Goal: Task Accomplishment & Management: Complete application form

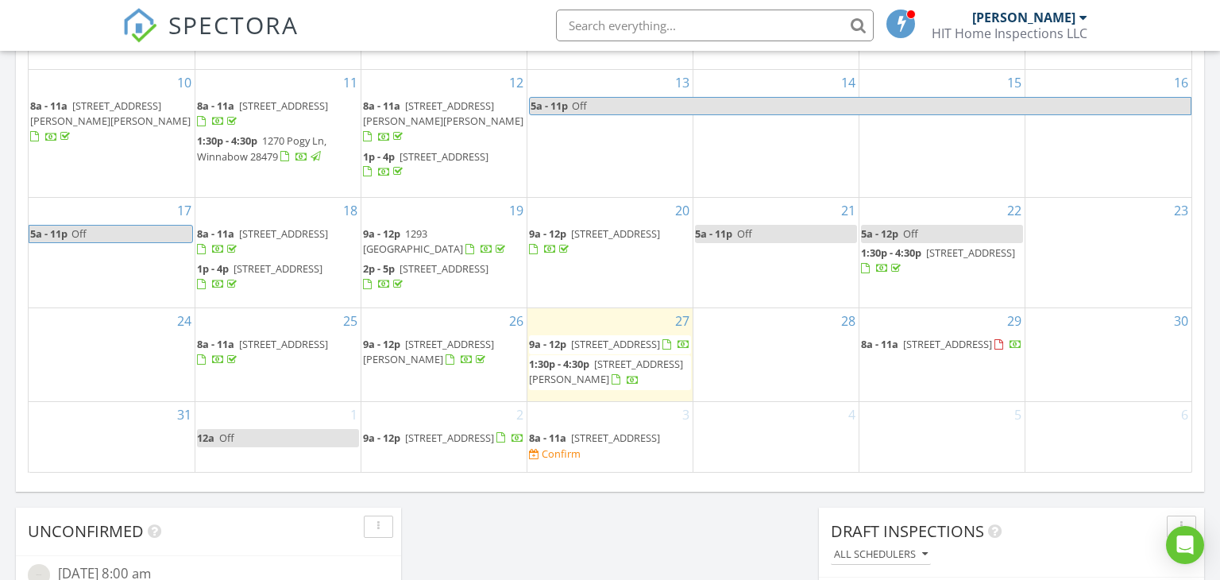
scroll to position [988, 0]
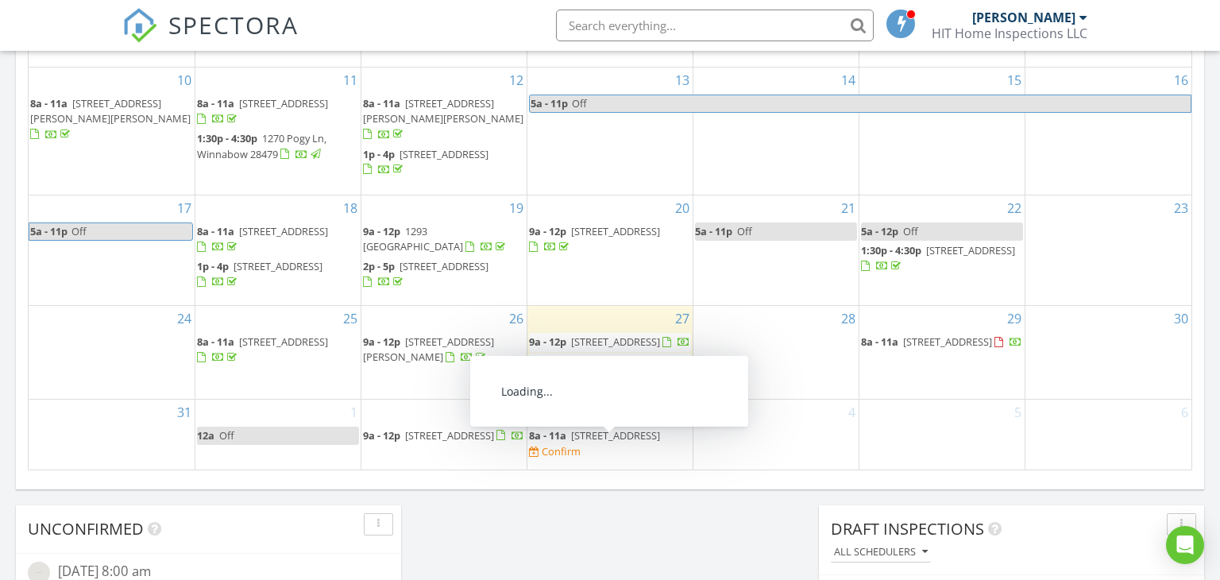
click at [572, 443] on span "217 Wetland Dr, Wilmington 28412" at bounding box center [615, 435] width 89 height 14
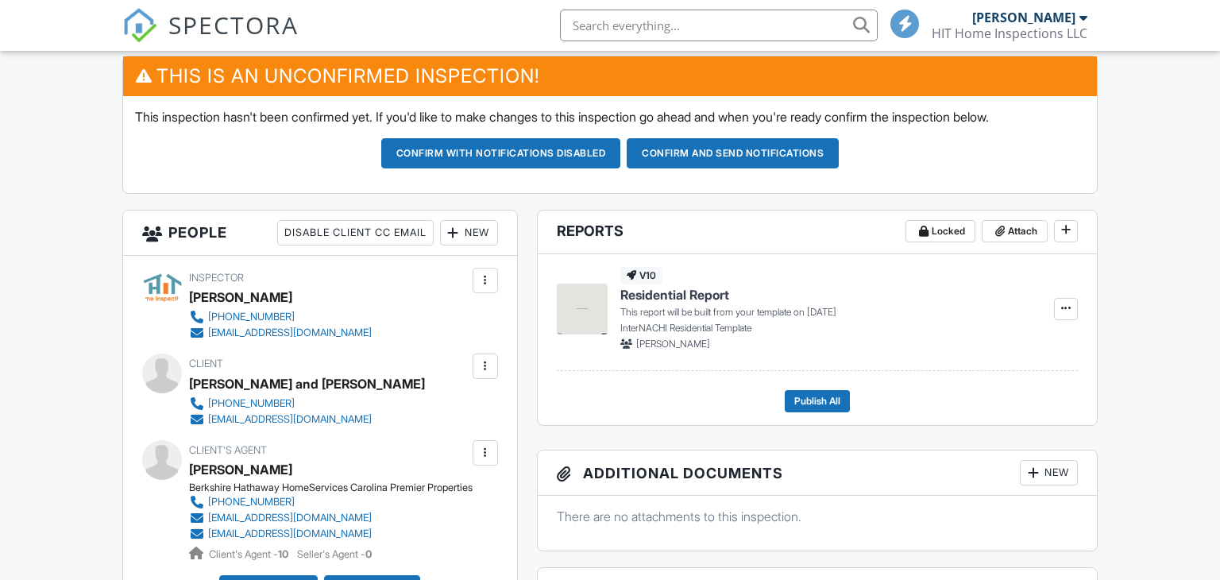
scroll to position [679, 0]
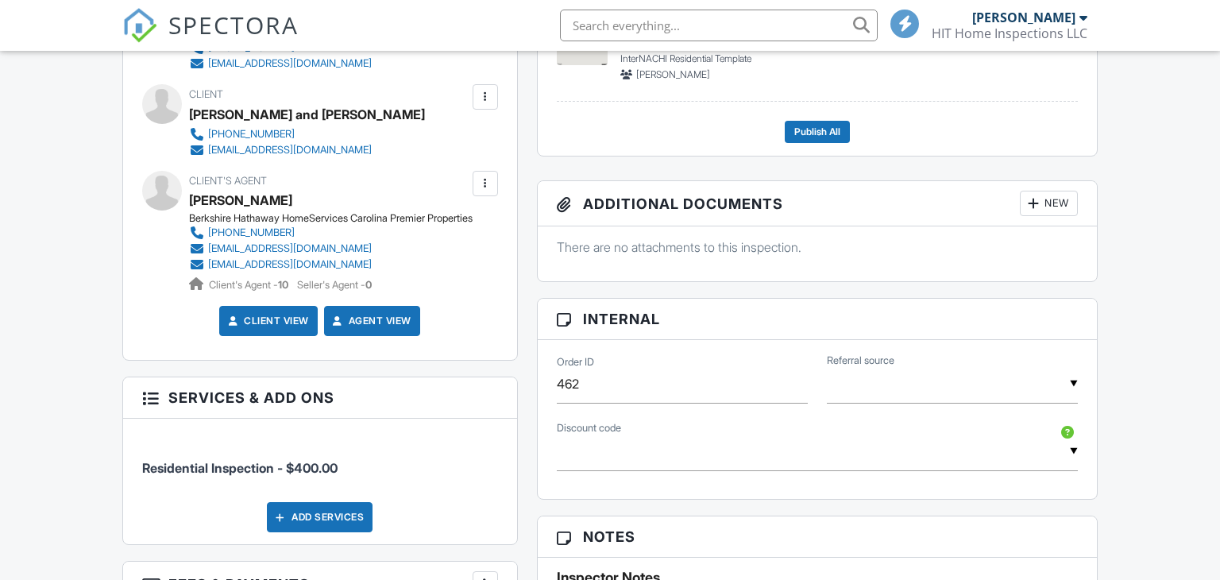
click at [939, 382] on input "text" at bounding box center [952, 384] width 251 height 39
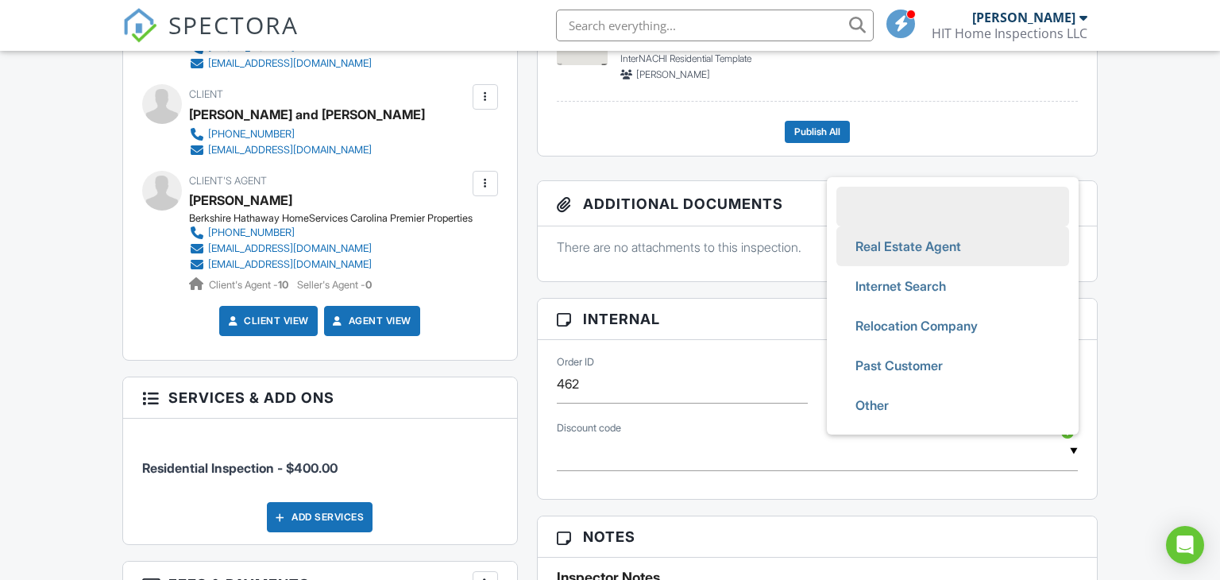
click at [915, 247] on span "Real Estate Agent" at bounding box center [908, 246] width 131 height 40
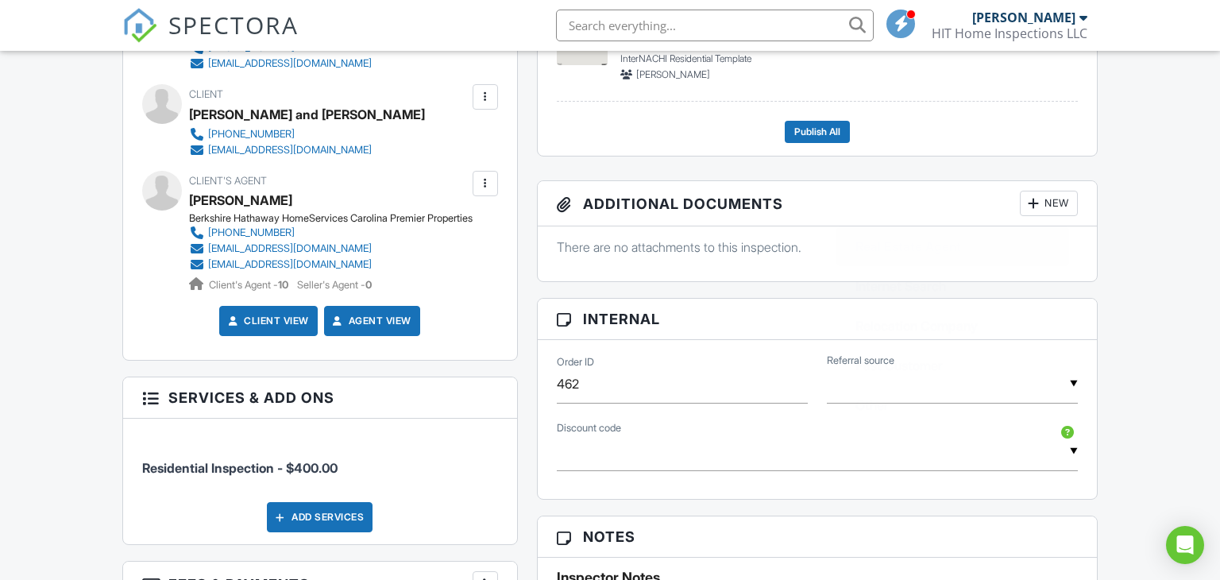
type input "Real Estate Agent"
click at [1154, 263] on div "Dashboard Templates Contacts Metrics Automations Advanced Settings Support Cent…" at bounding box center [610, 407] width 1220 height 2073
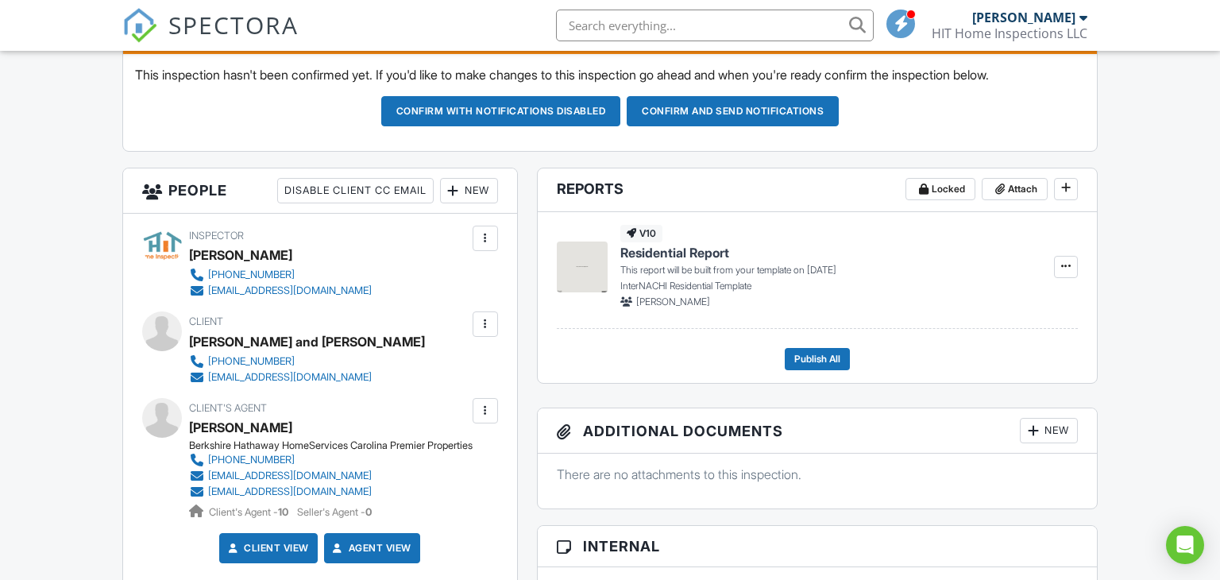
scroll to position [374, 0]
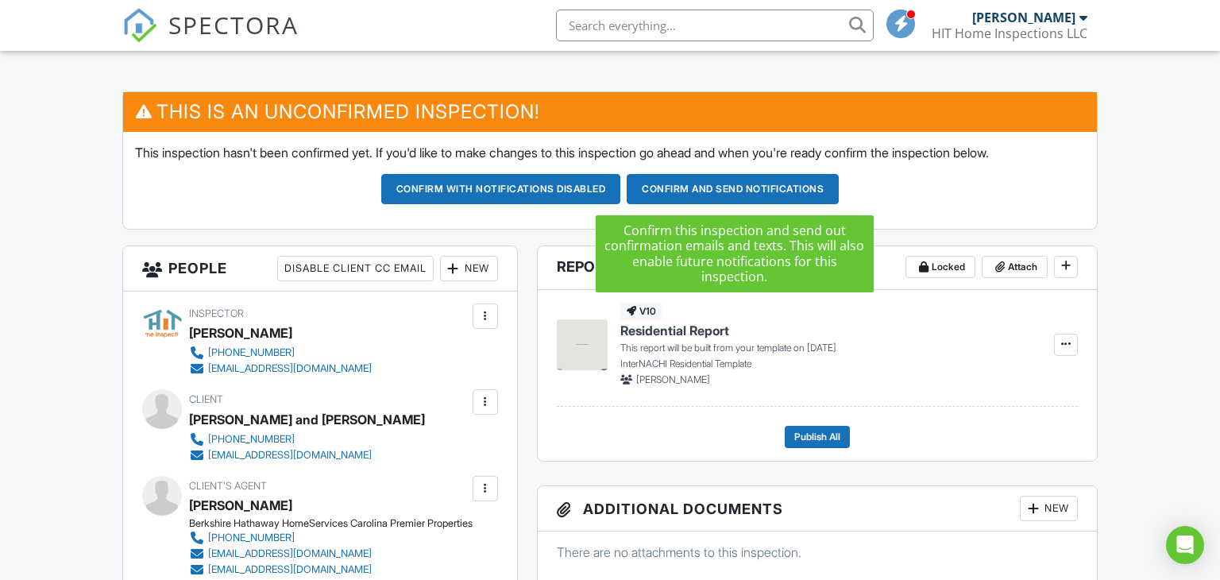
click at [621, 183] on button "Confirm and send notifications" at bounding box center [501, 189] width 240 height 30
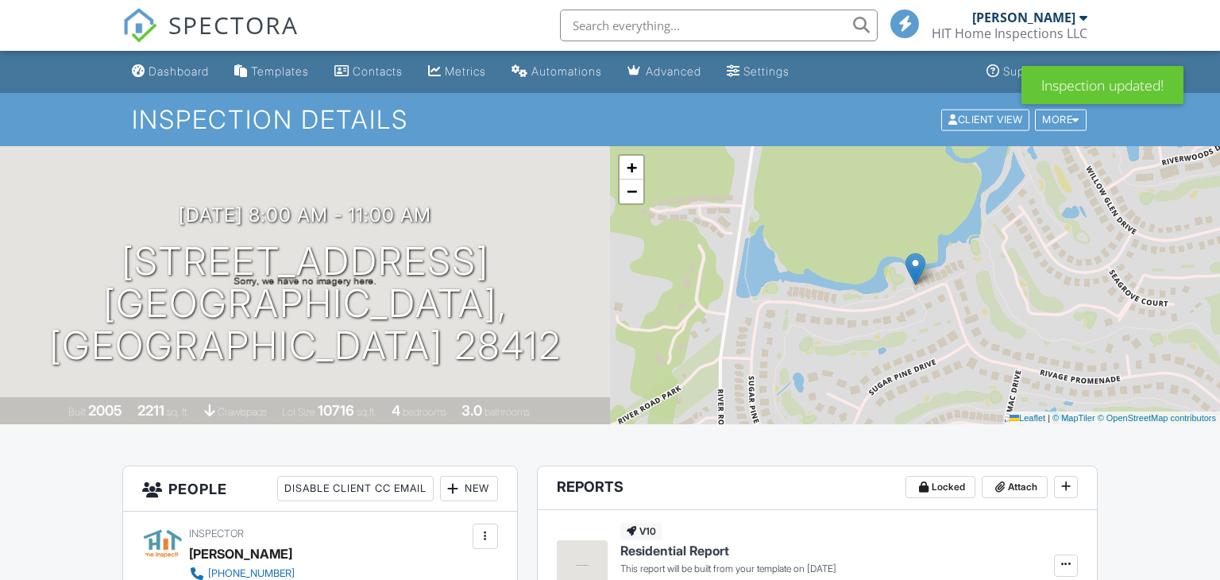
click at [172, 63] on link "Dashboard" at bounding box center [171, 71] width 90 height 29
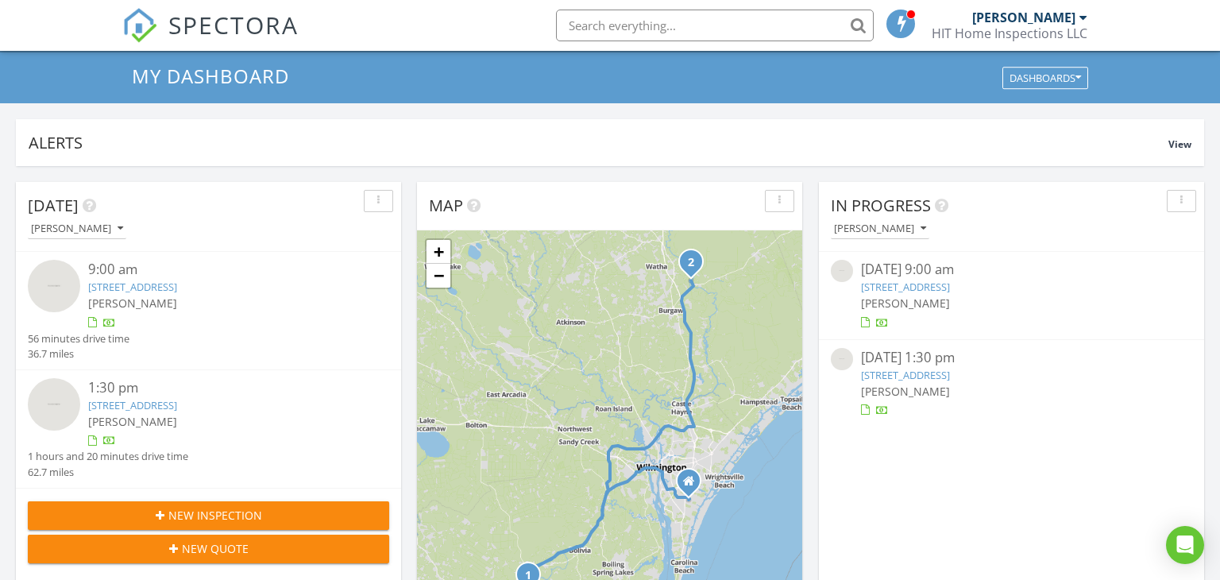
scroll to position [124, 0]
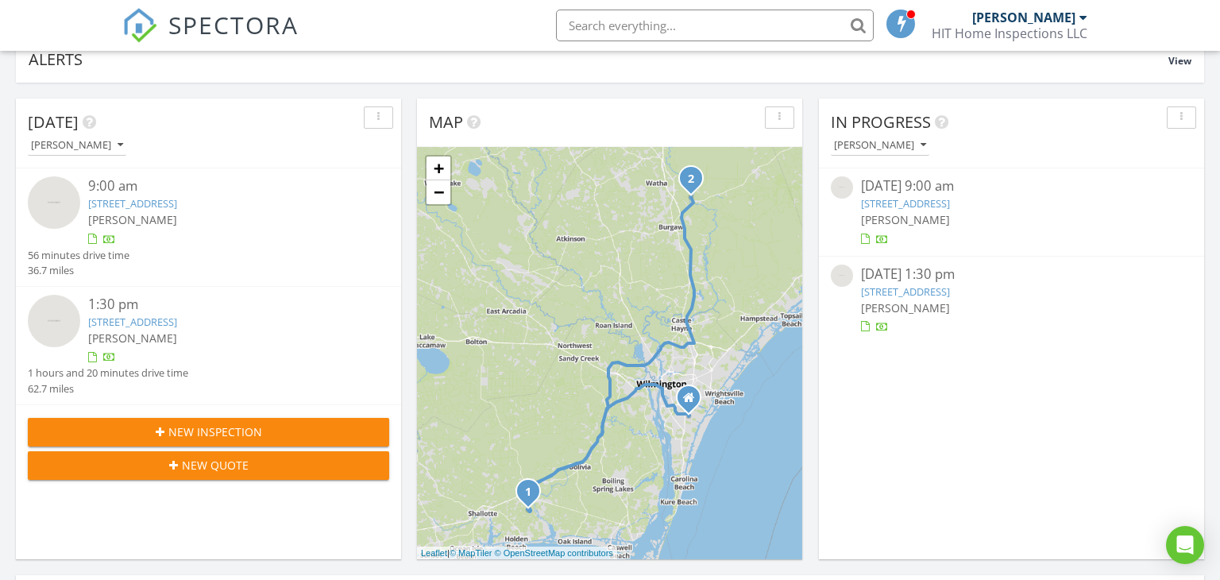
click at [226, 426] on span "New Inspection" at bounding box center [215, 432] width 94 height 17
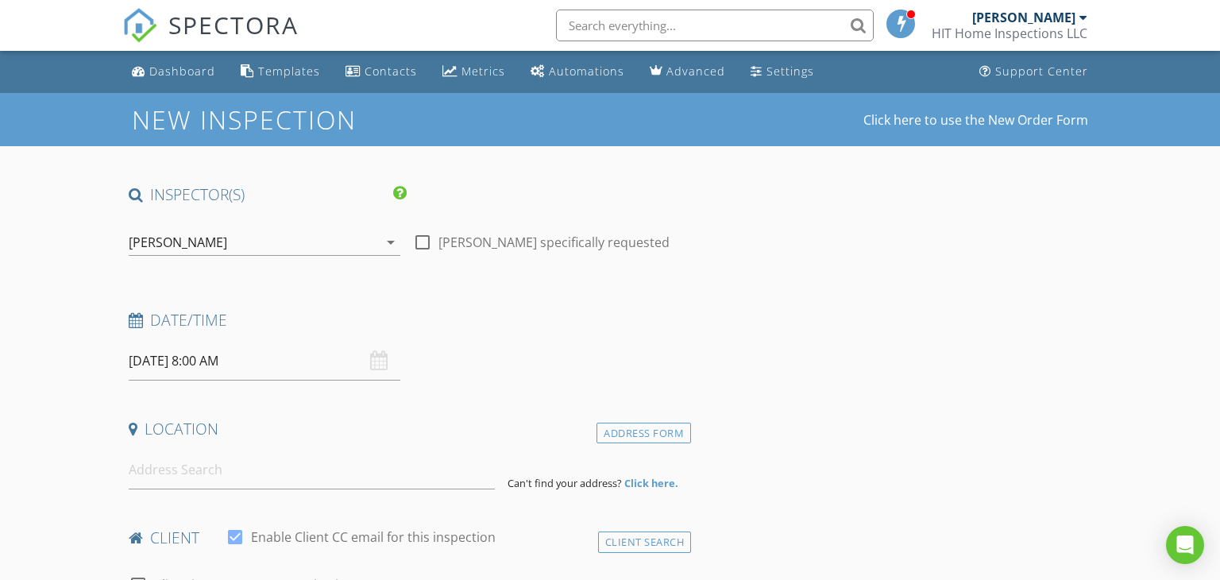
click at [420, 239] on div at bounding box center [422, 242] width 27 height 27
checkbox input "true"
click at [137, 364] on input "[DATE] 8:00 AM" at bounding box center [265, 361] width 272 height 39
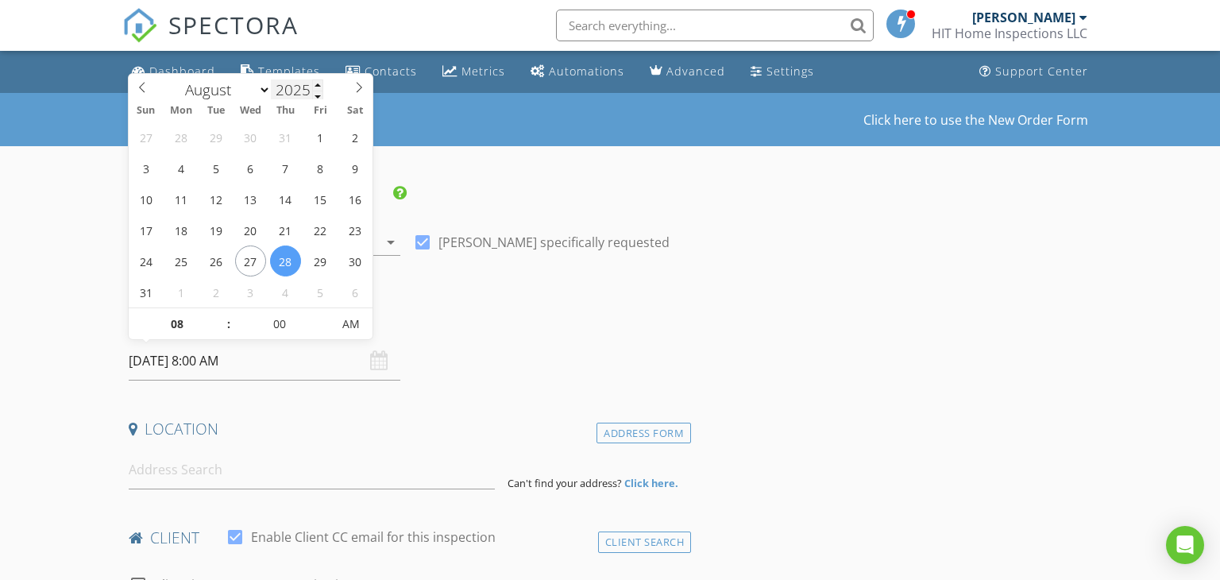
click at [273, 94] on input "2025" at bounding box center [297, 89] width 52 height 21
click at [265, 91] on select "January February March April May June July August September October November De…" at bounding box center [225, 90] width 94 height 24
select select "8"
click at [179, 75] on select "January February March April May June July August September October November De…" at bounding box center [225, 87] width 94 height 24
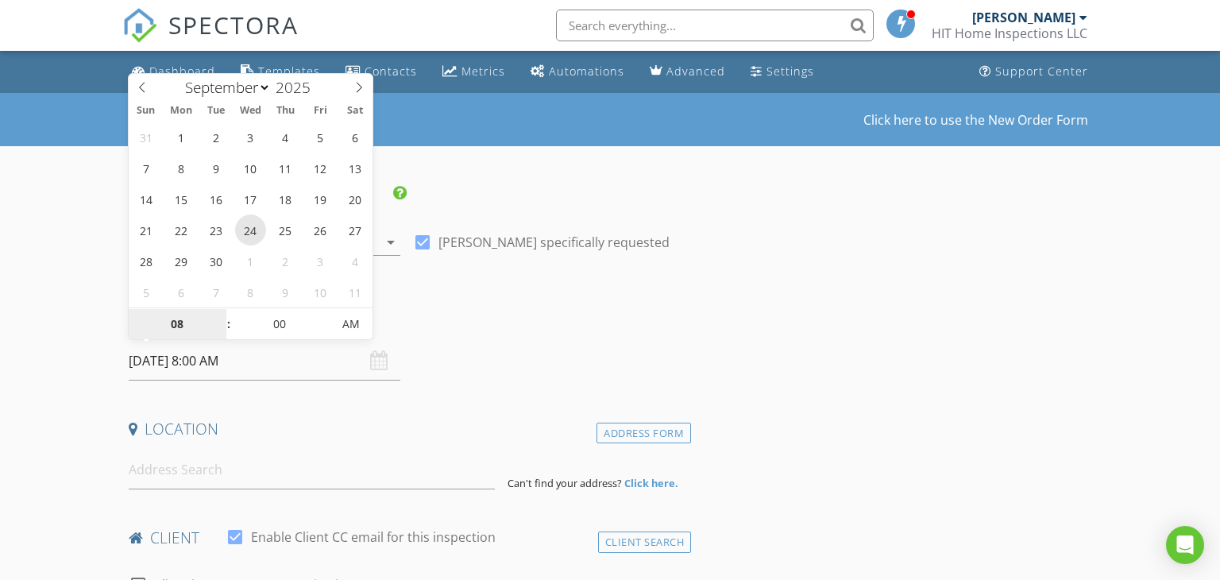
type input "09/24/2025 8:00 AM"
type input "09"
type input "[DATE] 9:00 AM"
click at [219, 314] on span at bounding box center [220, 316] width 11 height 16
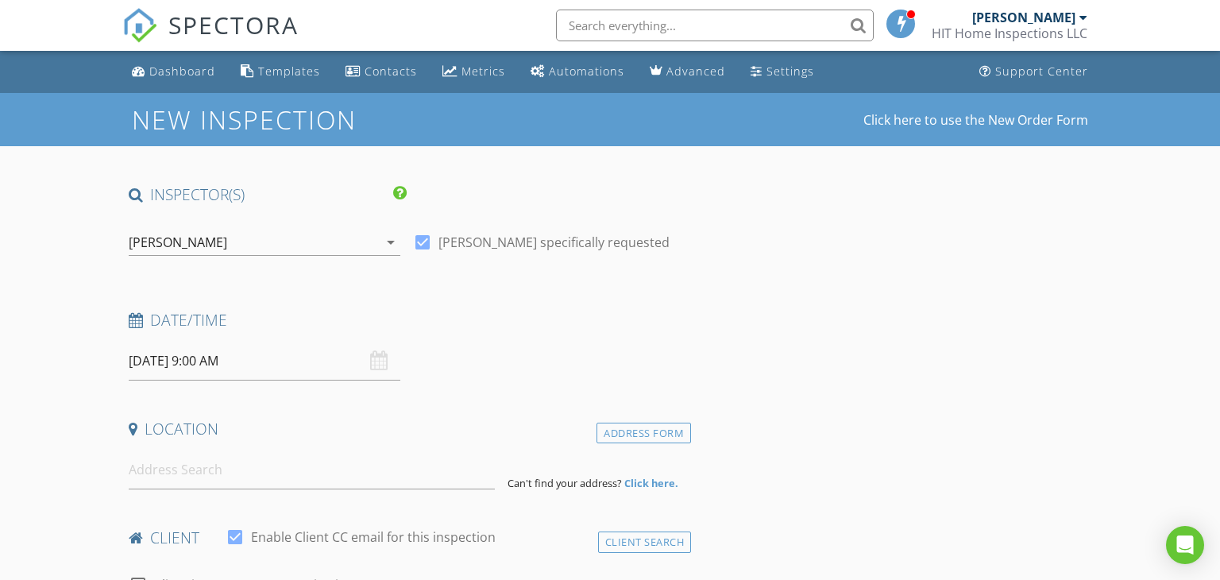
click at [246, 468] on input at bounding box center [312, 470] width 367 height 39
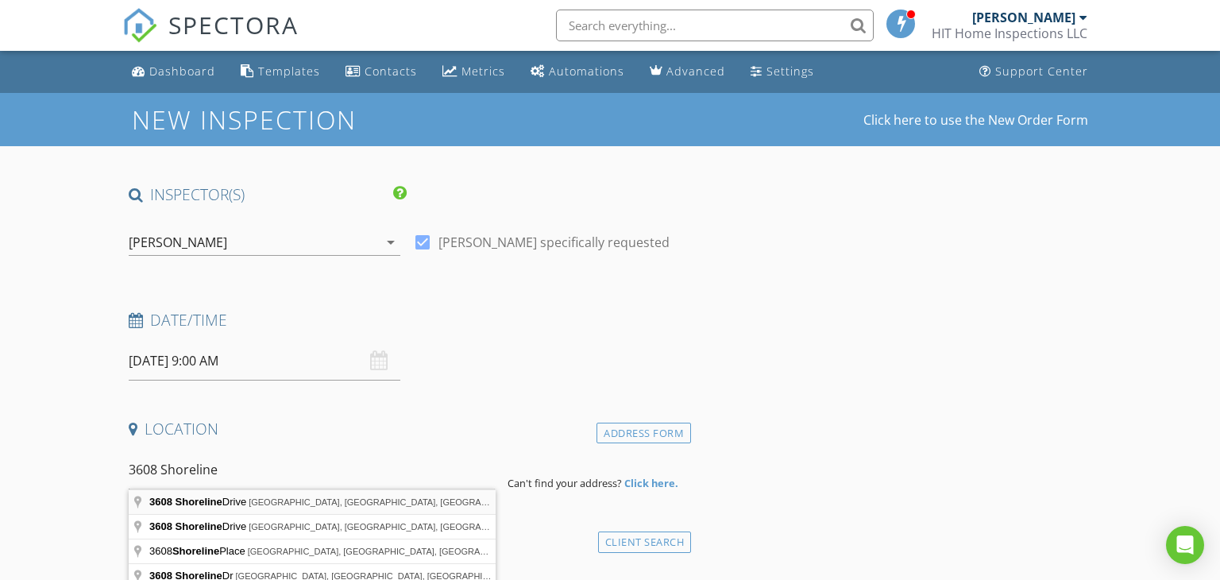
type input "3608 Shoreline Drive, Oak Island, NC, USA"
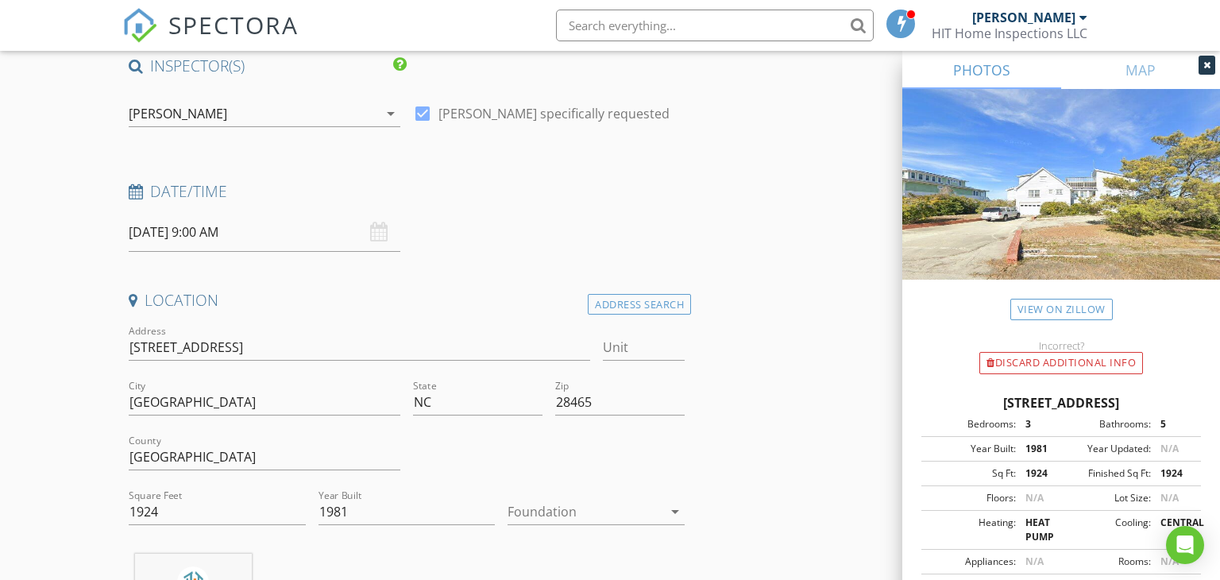
scroll to position [254, 0]
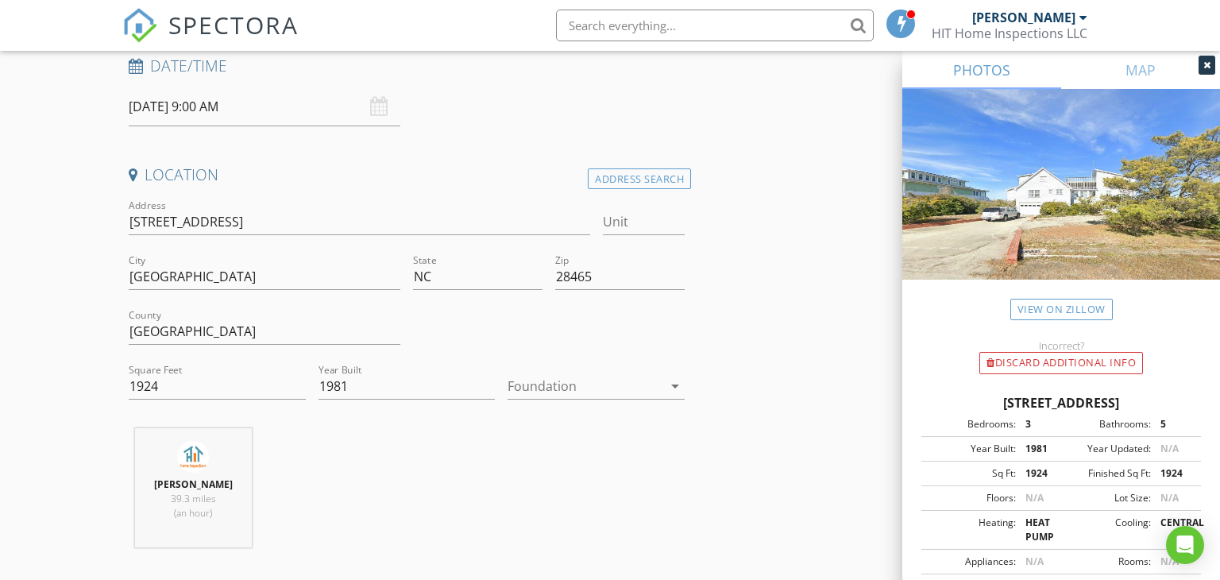
click at [587, 393] on div at bounding box center [585, 385] width 155 height 25
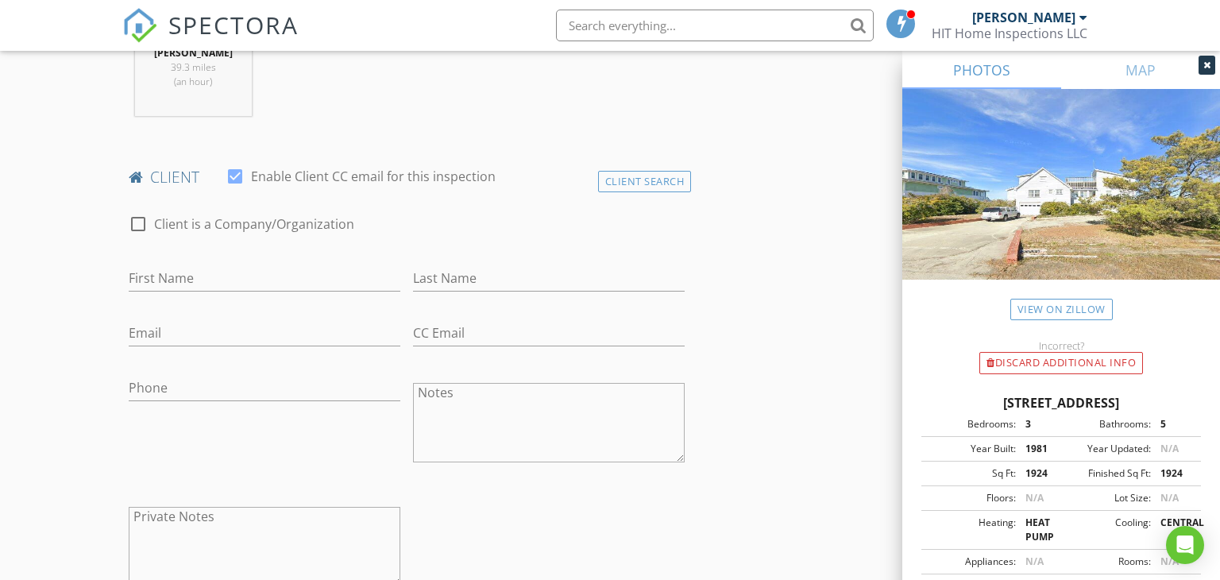
scroll to position [712, 0]
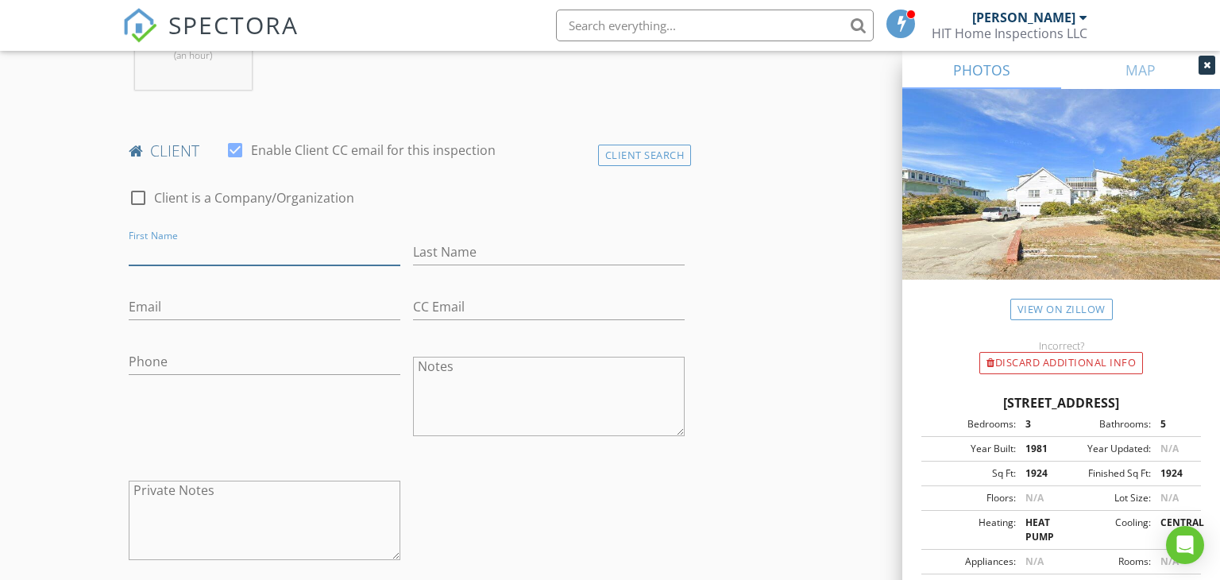
click at [235, 255] on input "First Name" at bounding box center [265, 252] width 272 height 26
type input "Pamela"
type input "Rottman"
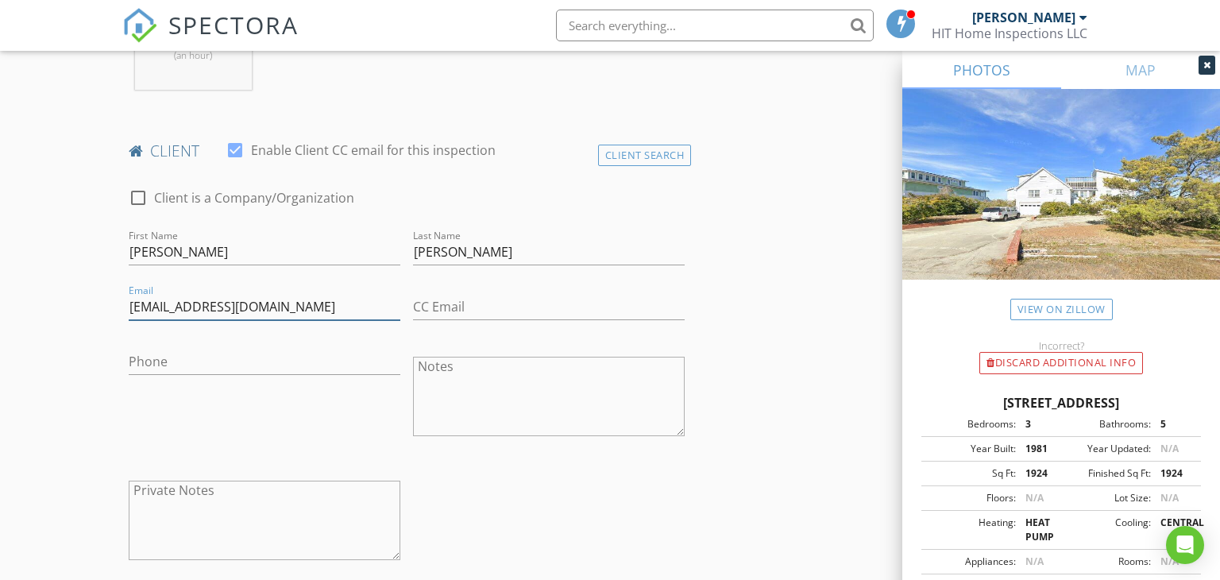
type input "lambert1315@bellsouth.net"
type input "336-684-7253"
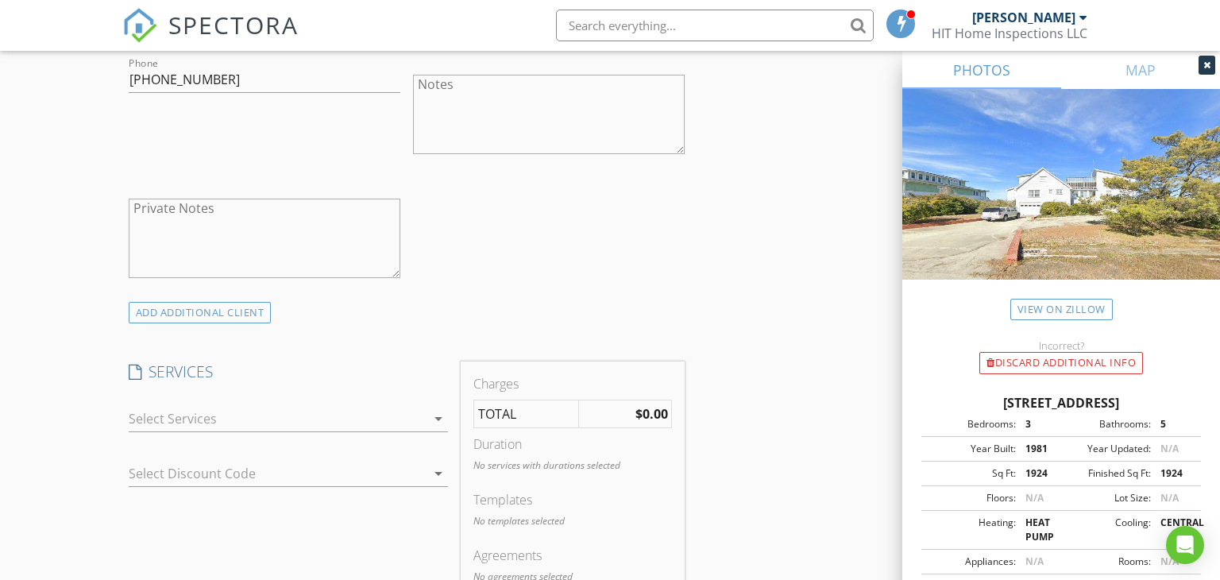
click at [386, 423] on div at bounding box center [277, 418] width 297 height 25
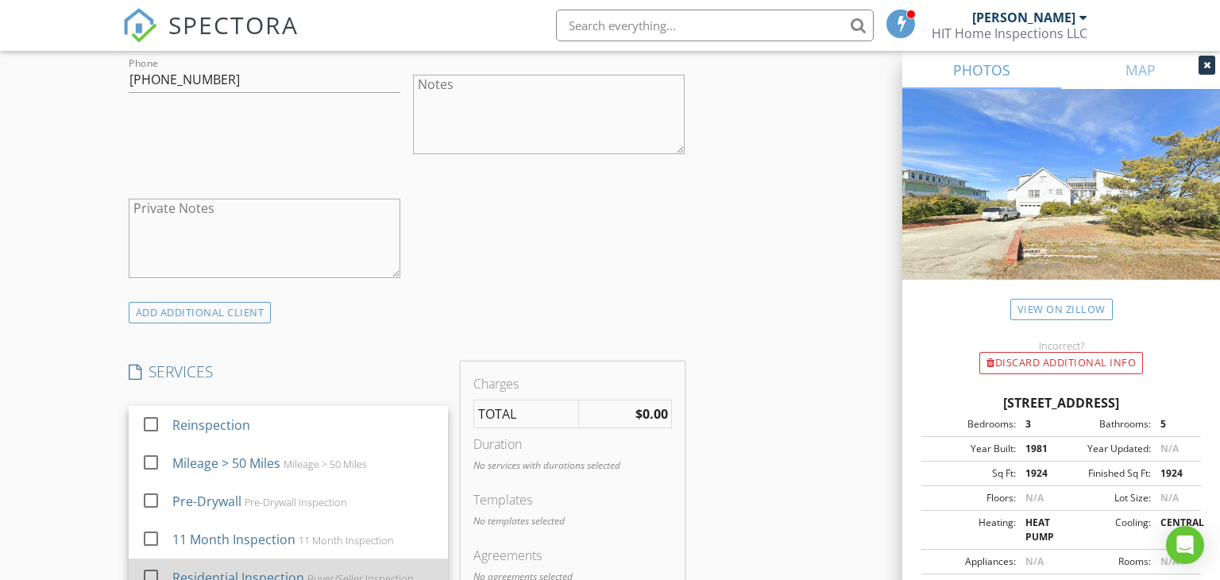
click at [153, 573] on div at bounding box center [150, 576] width 27 height 27
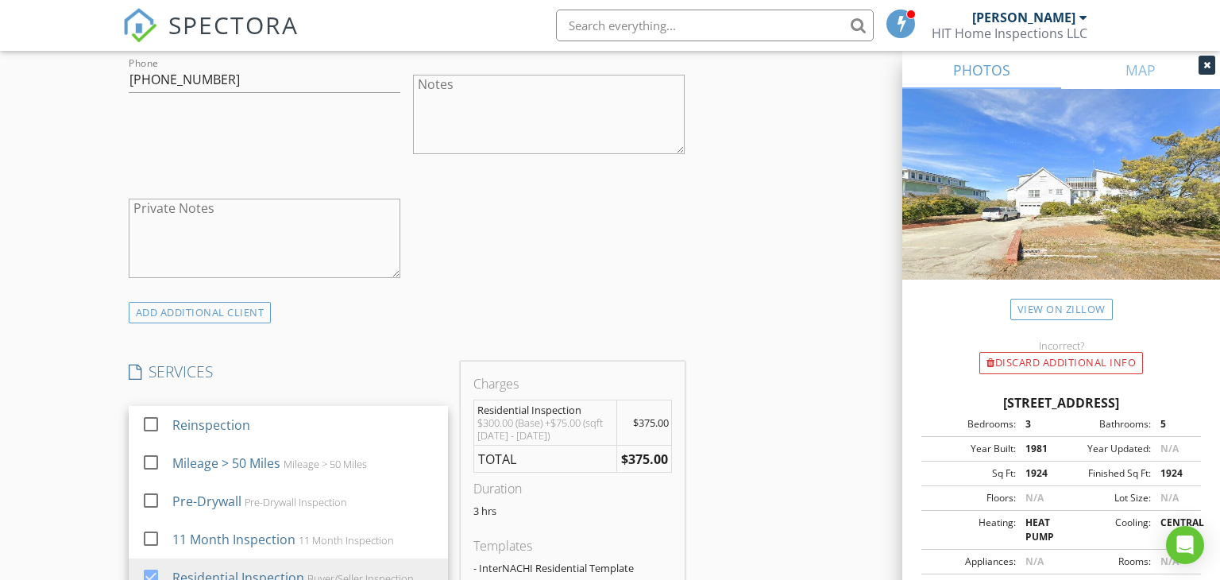
click at [694, 264] on div "INSPECTOR(S) check_box Brandon Hawkins PRIMARY Brandon Hawkins arrow_drop_down …" at bounding box center [610, 504] width 977 height 2629
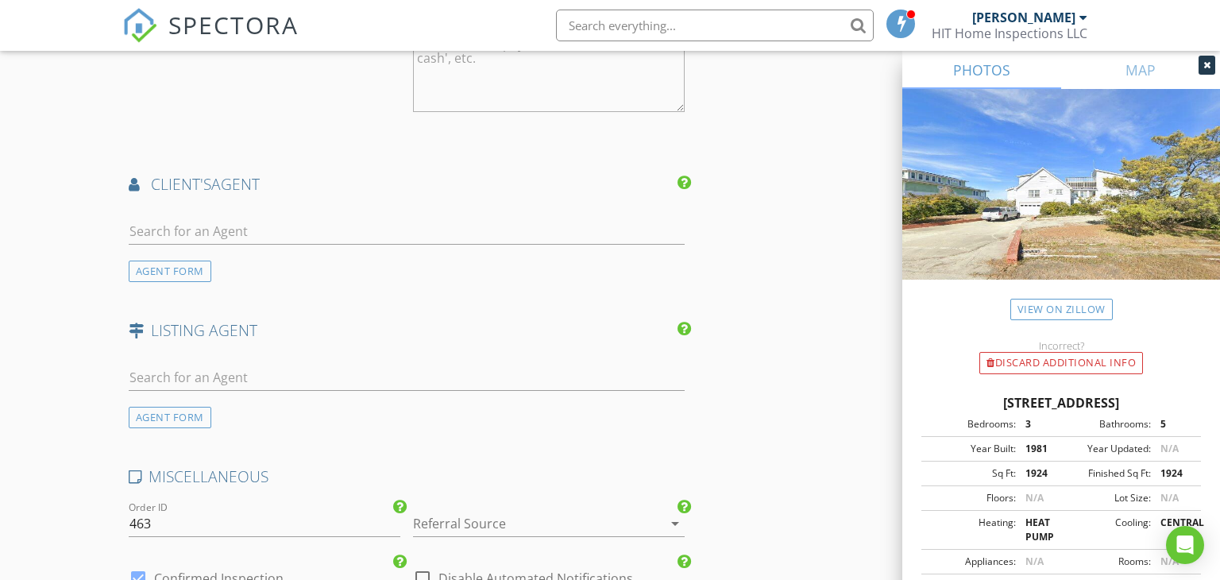
scroll to position [1847, 0]
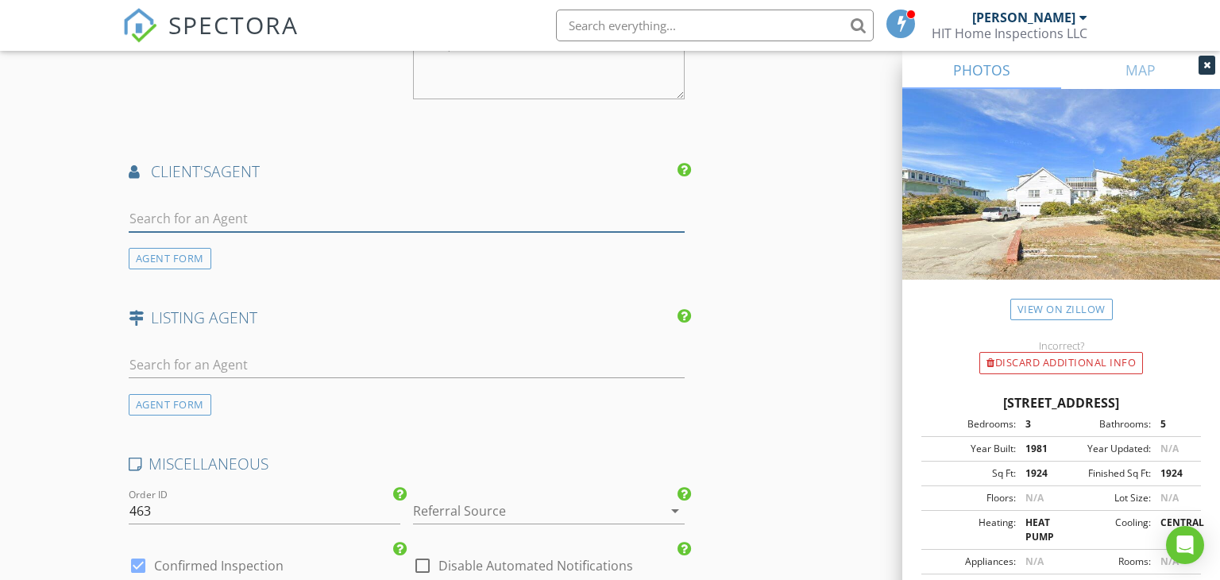
click at [323, 228] on input "text" at bounding box center [407, 219] width 557 height 26
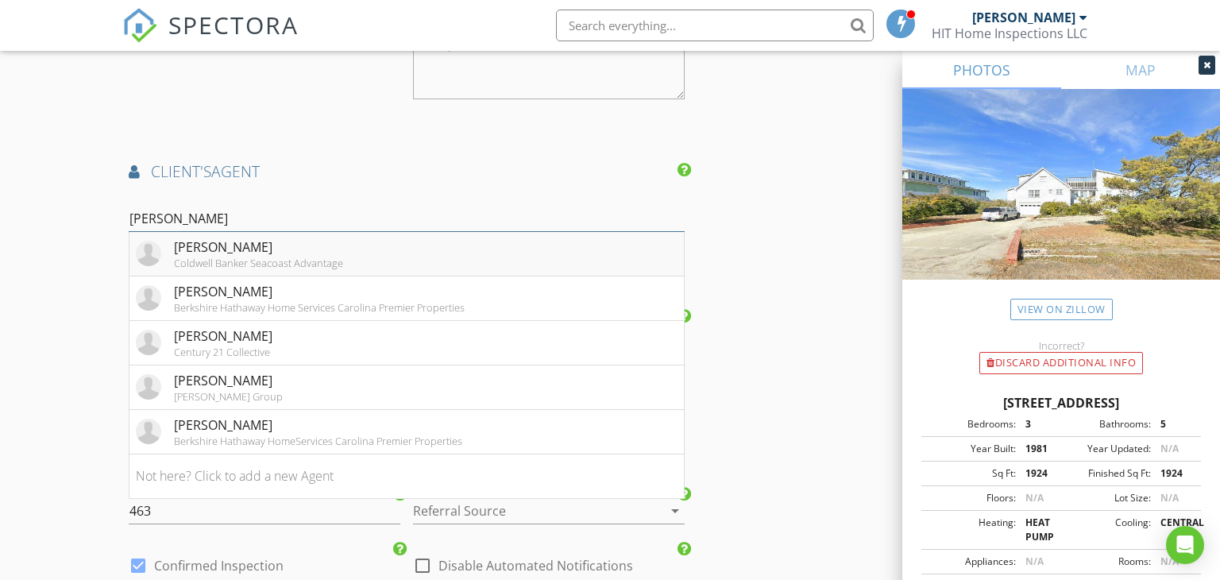
type input "Dan"
click at [251, 249] on div "Dan Webb" at bounding box center [258, 247] width 169 height 19
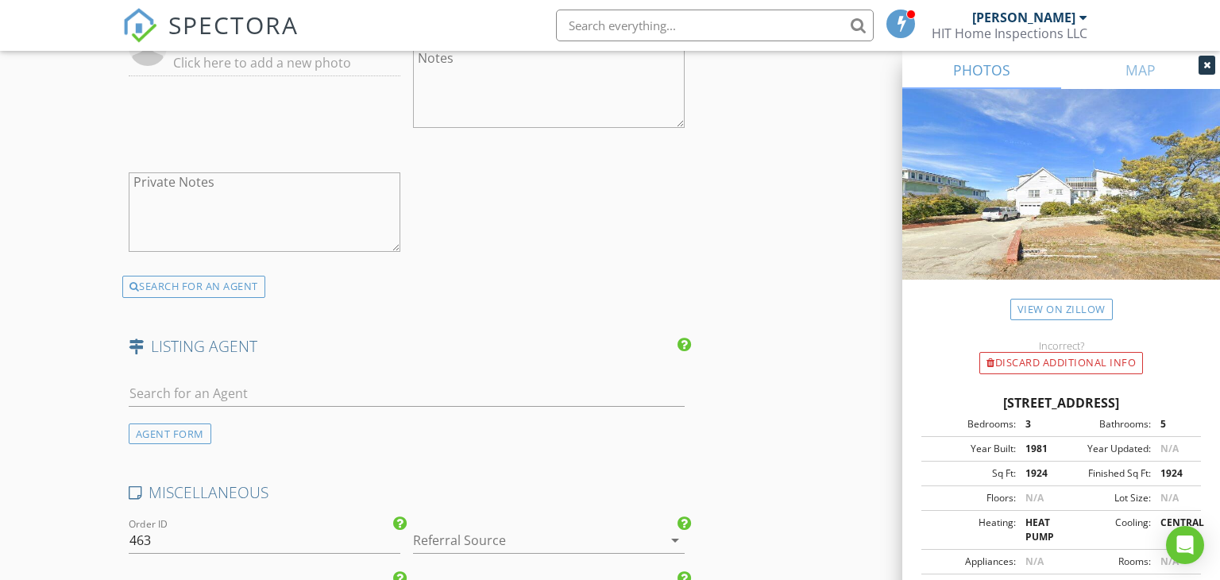
scroll to position [2210, 0]
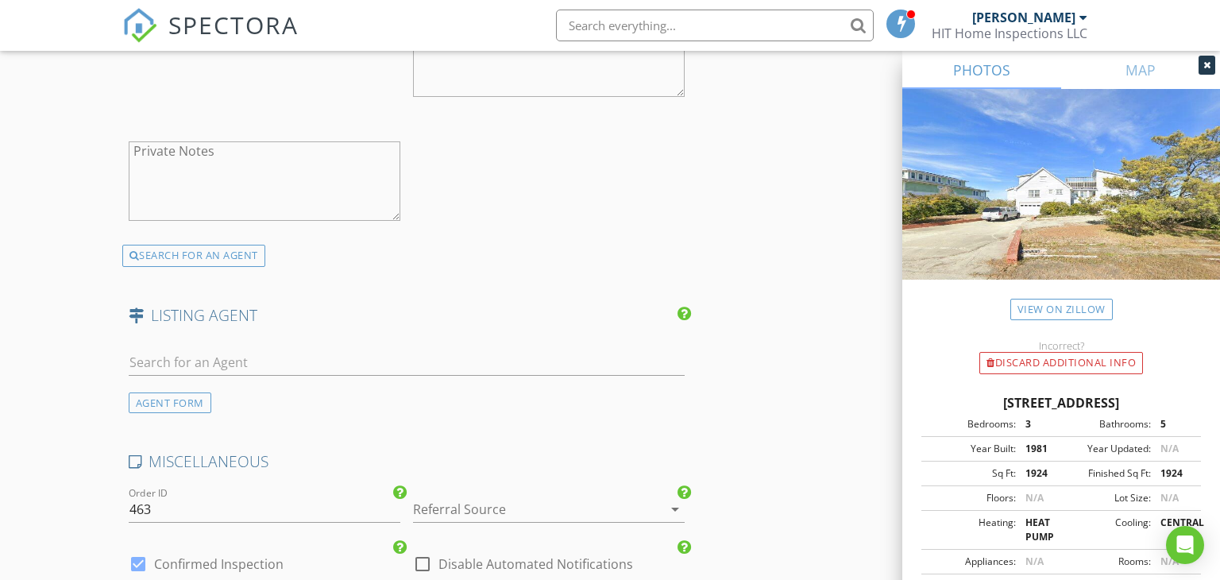
click at [502, 501] on div at bounding box center [526, 509] width 227 height 25
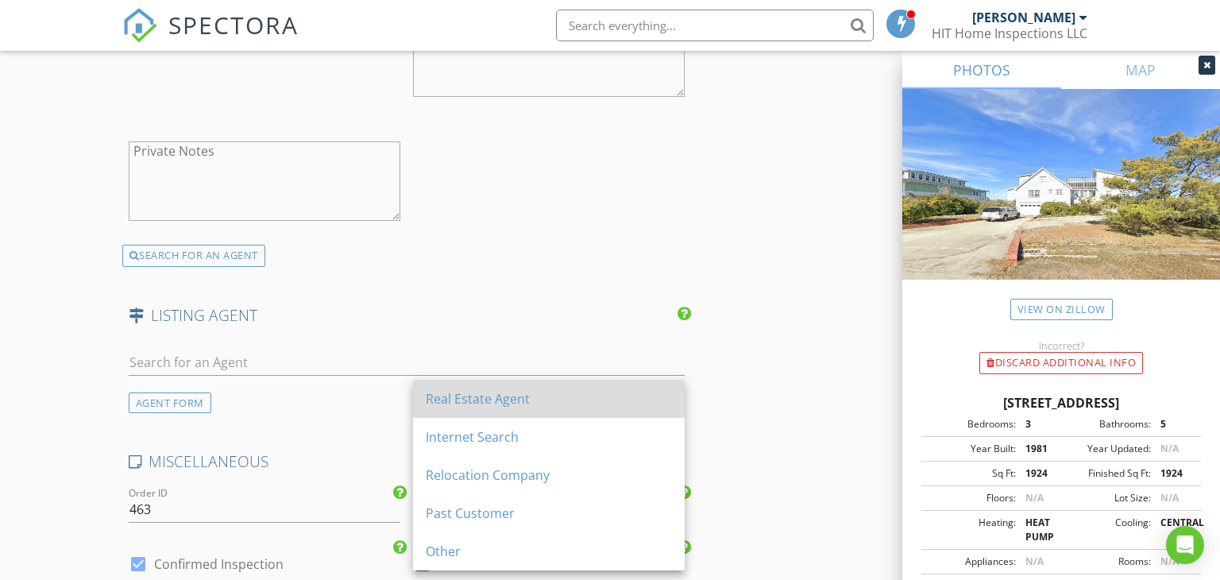
click at [495, 411] on div "Real Estate Agent" at bounding box center [549, 399] width 246 height 38
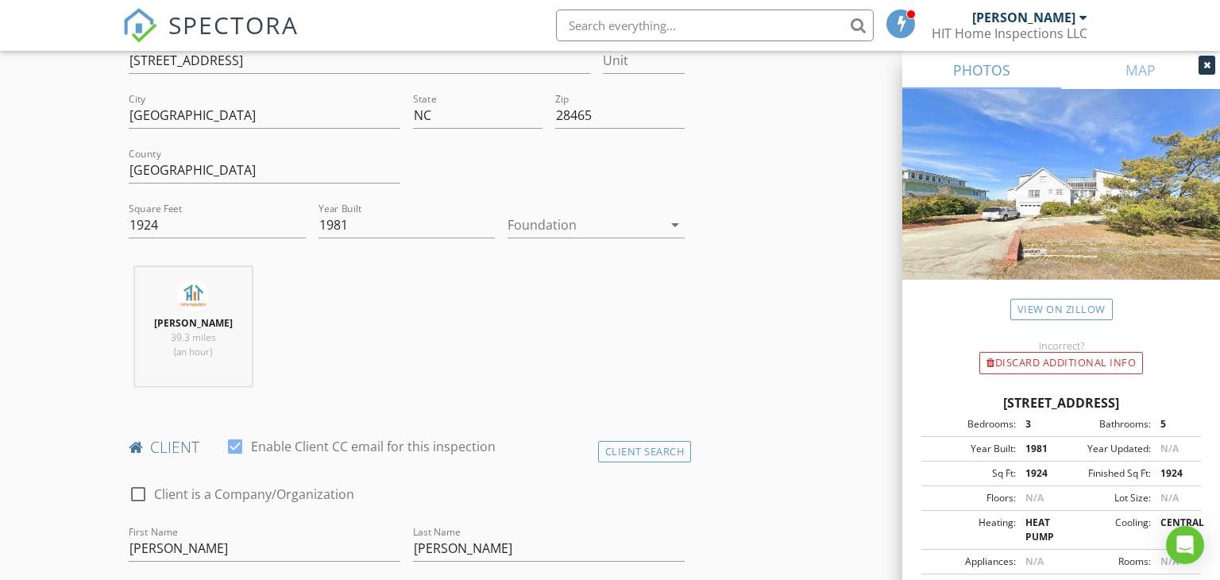
scroll to position [296, 0]
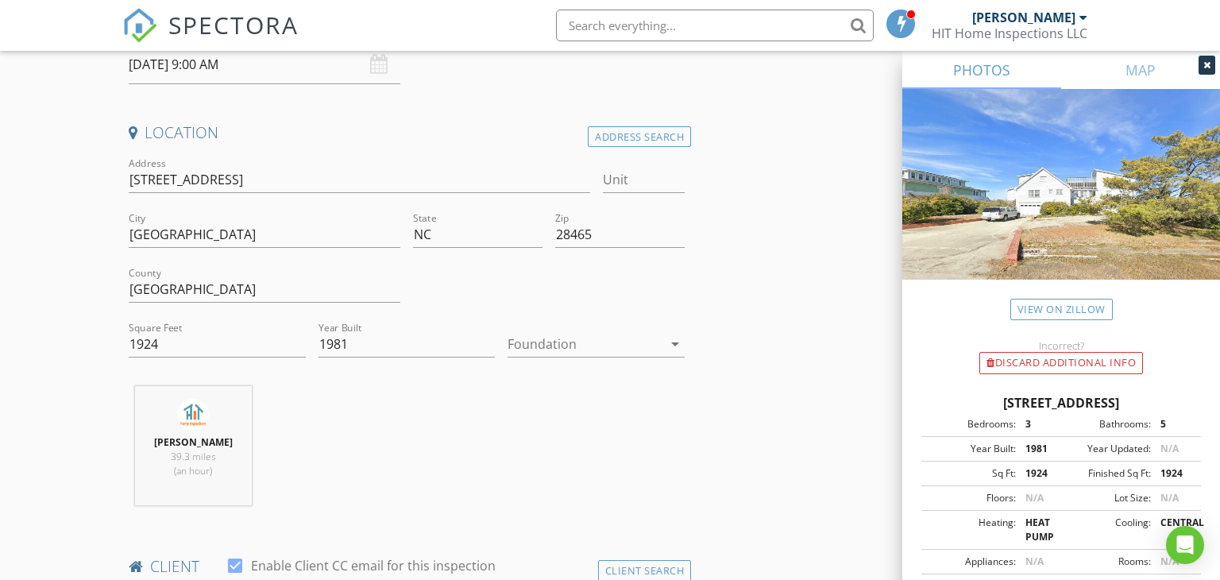
click at [675, 346] on icon "arrow_drop_down" at bounding box center [675, 344] width 19 height 19
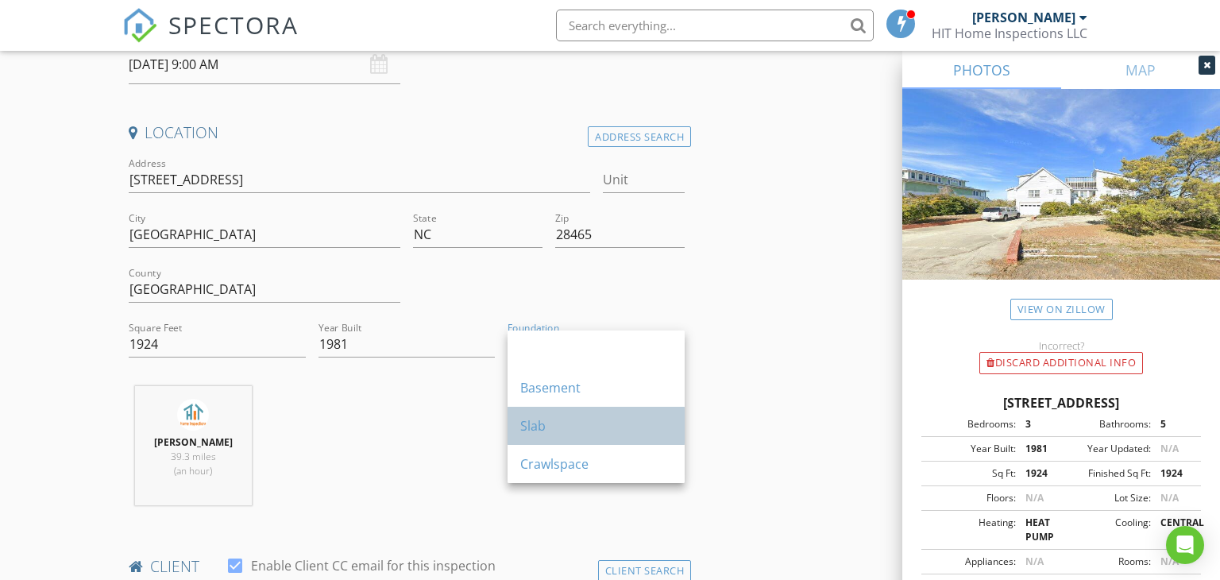
click at [545, 421] on div "Slab" at bounding box center [596, 425] width 152 height 19
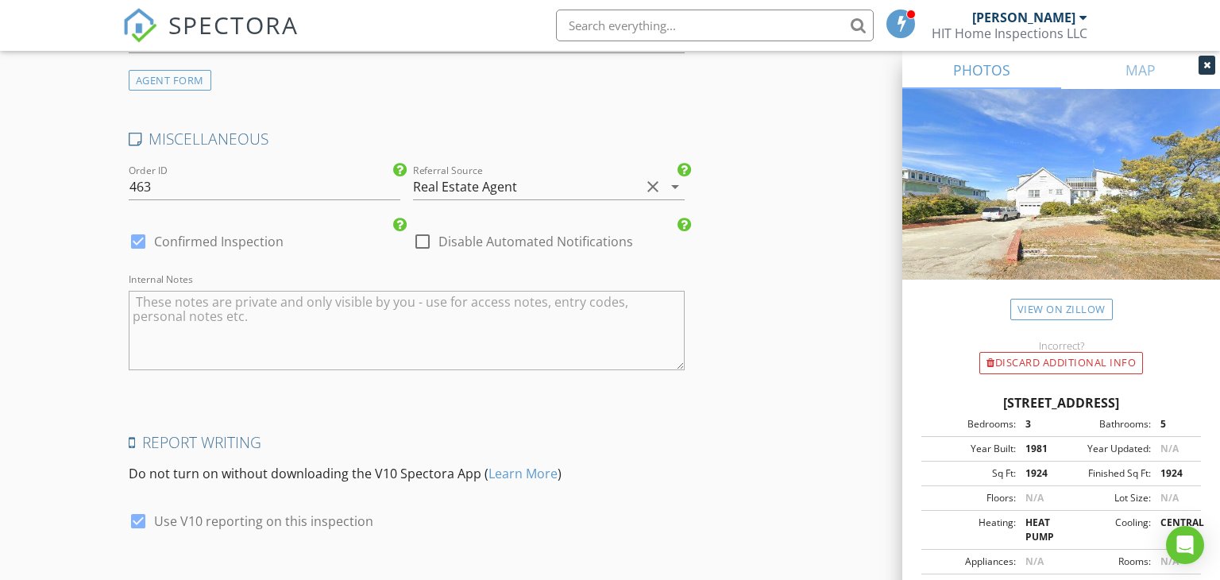
scroll to position [2629, 0]
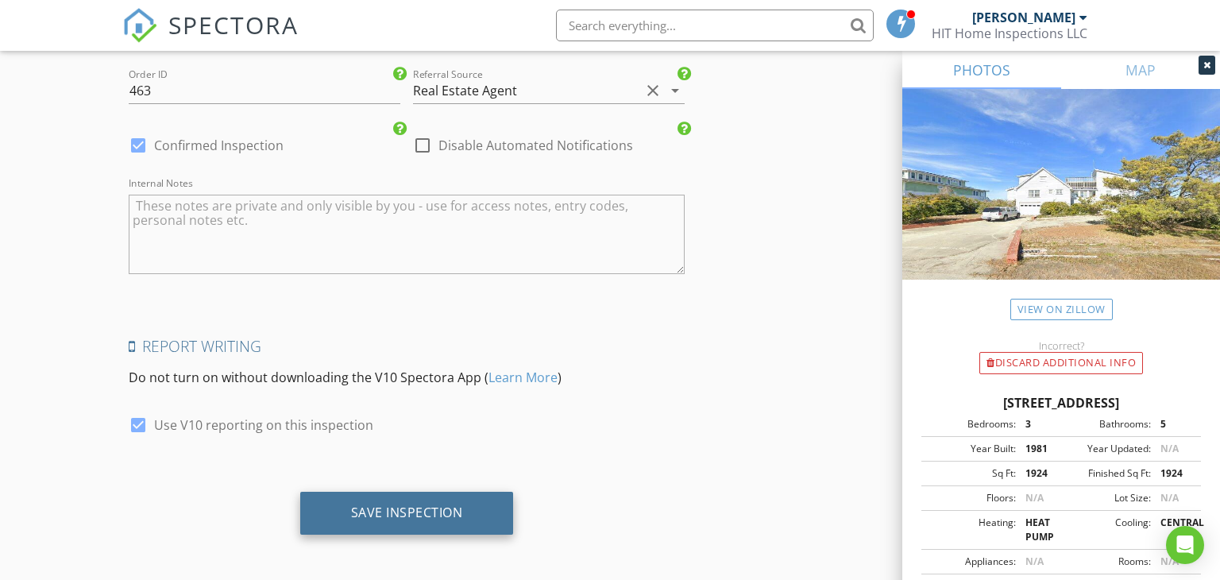
click at [420, 512] on div "Save Inspection" at bounding box center [407, 513] width 112 height 16
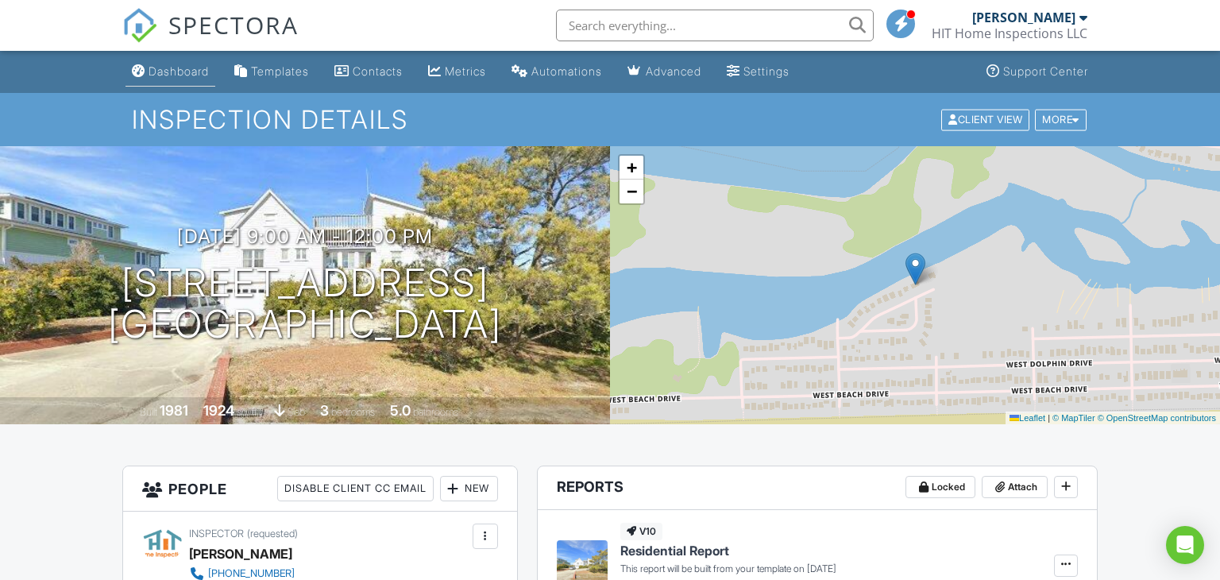
click at [169, 61] on link "Dashboard" at bounding box center [171, 71] width 90 height 29
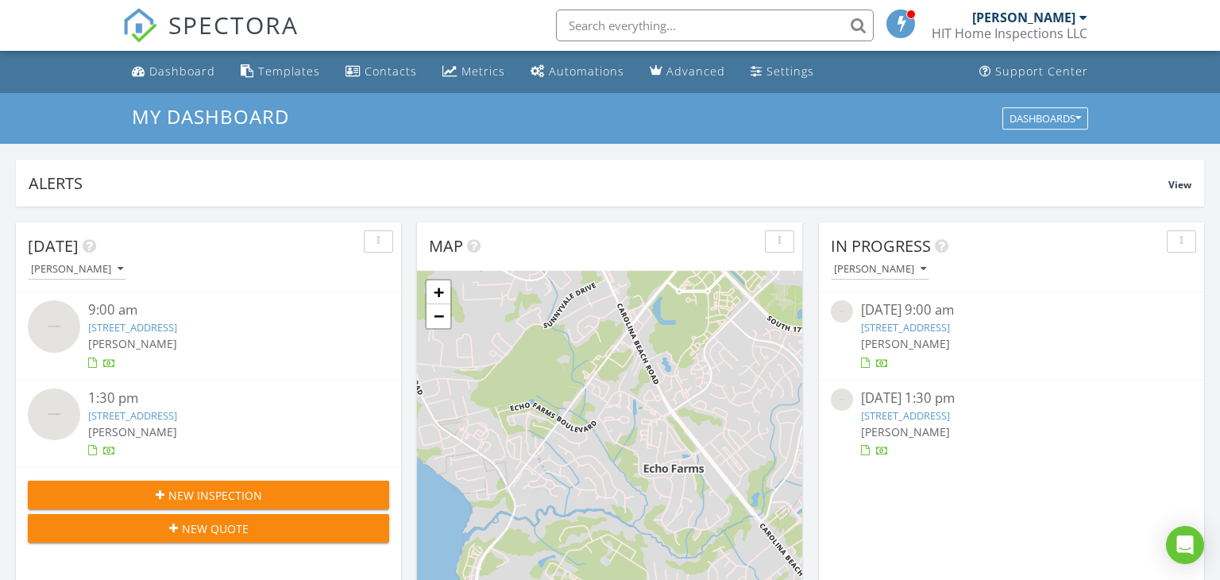
scroll to position [1447, 1221]
